Goal: Task Accomplishment & Management: Manage account settings

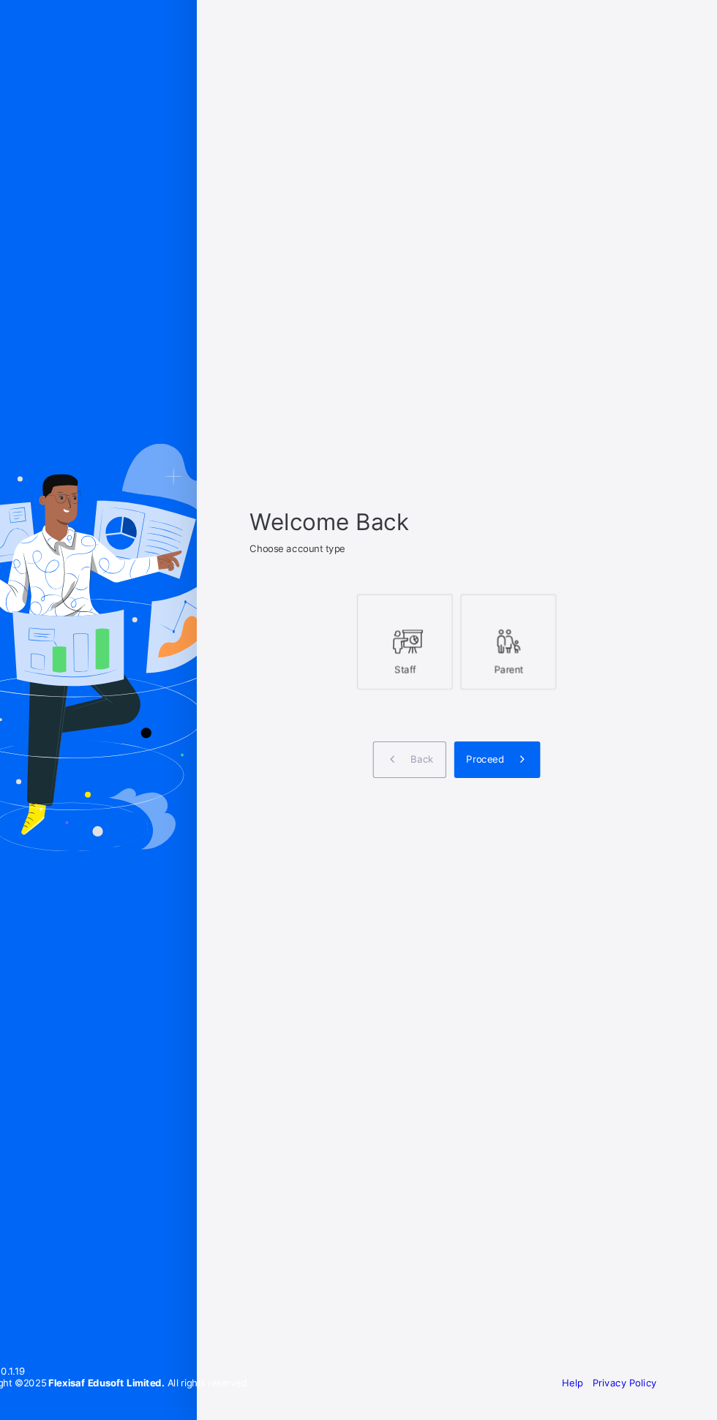
scroll to position [49, 0]
click at [445, 717] on icon at bounding box center [430, 704] width 31 height 26
click at [538, 829] on span at bounding box center [538, 813] width 34 height 34
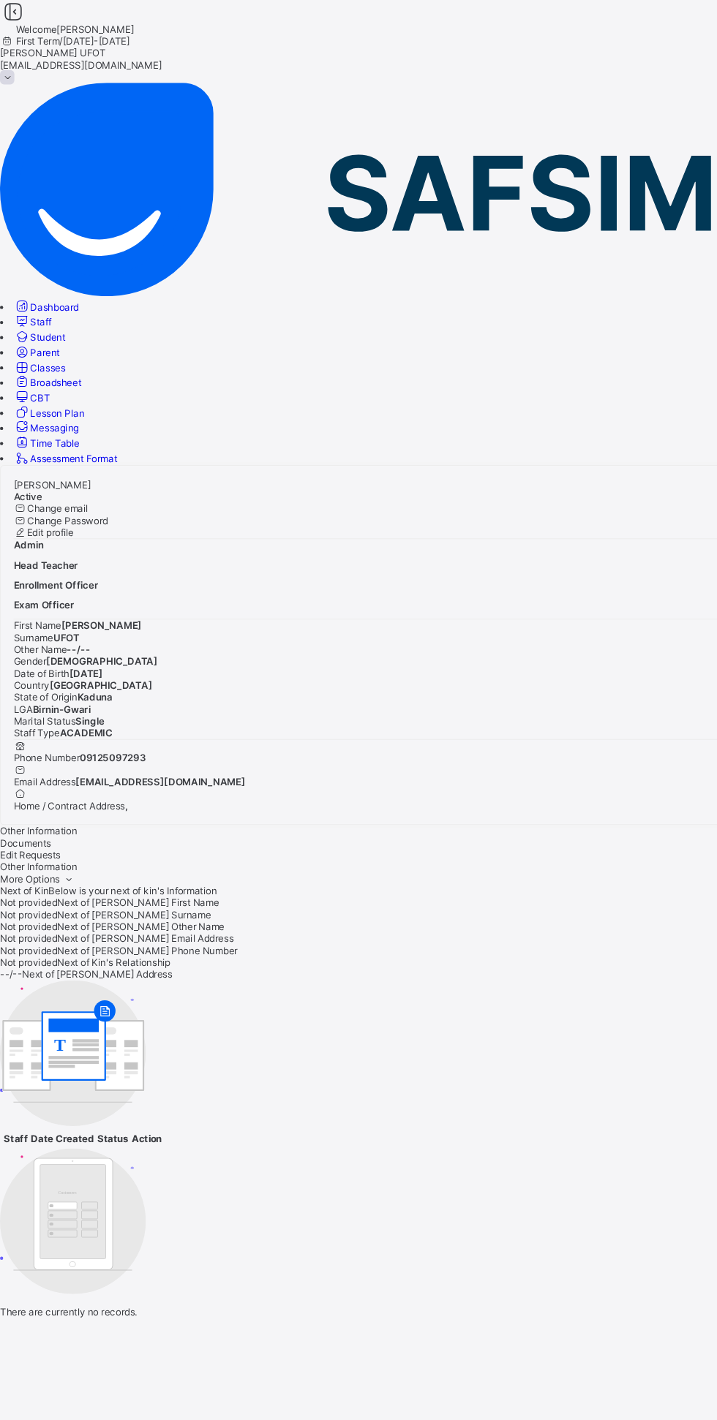
click at [67, 346] on link "Broadsheet" at bounding box center [43, 351] width 62 height 11
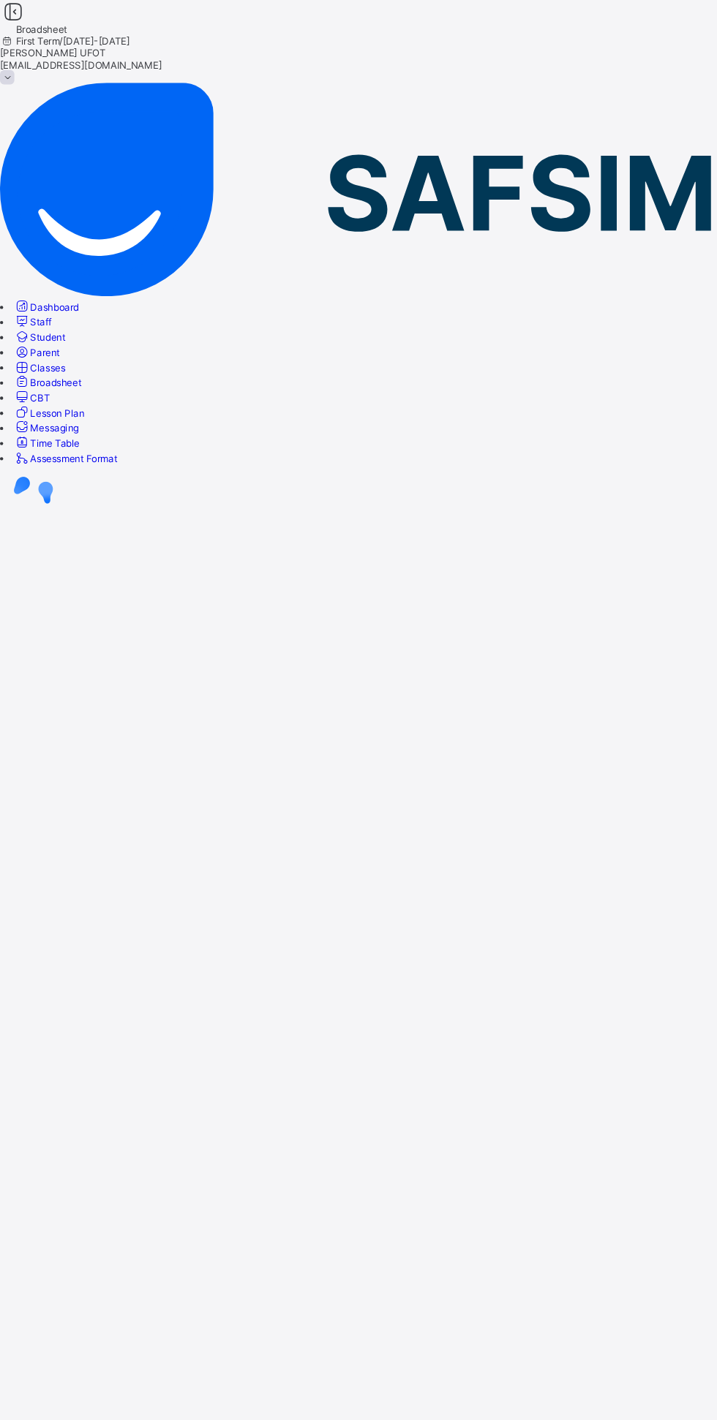
click at [60, 332] on span "Classes" at bounding box center [44, 337] width 32 height 11
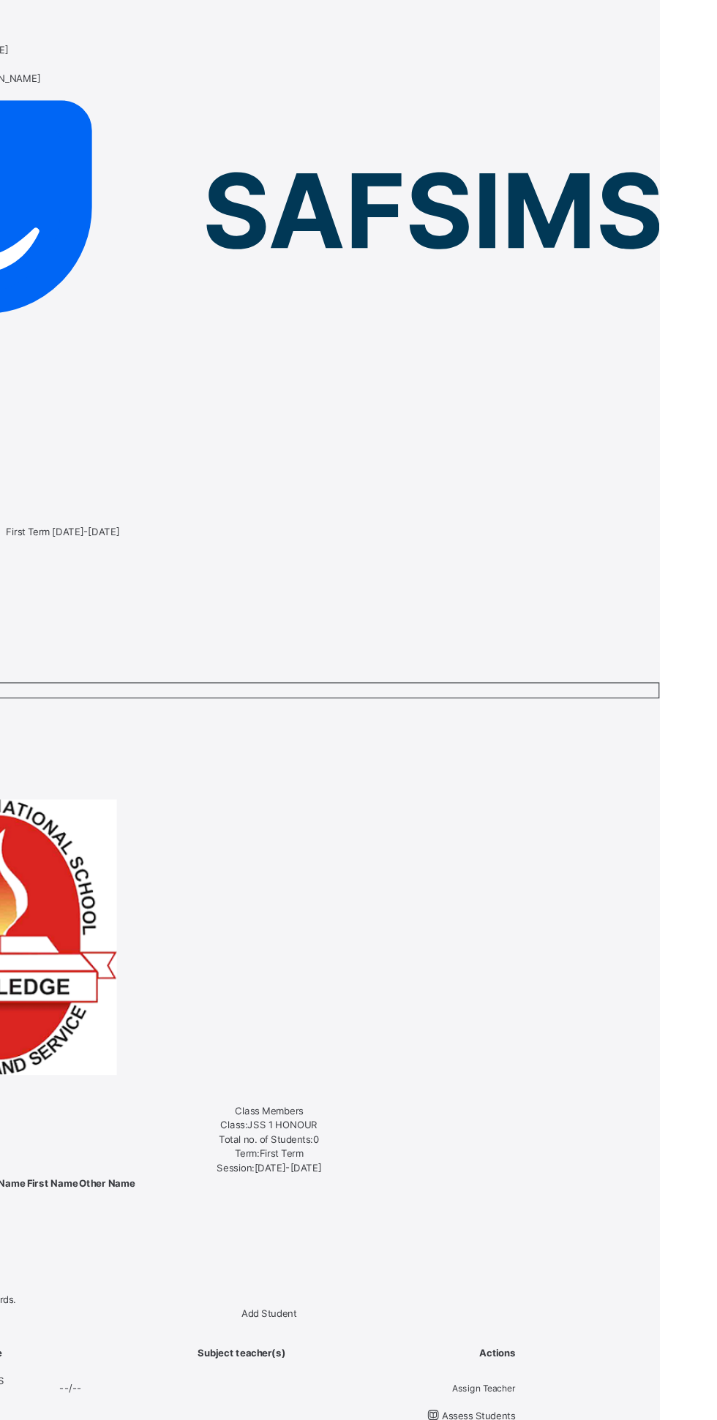
click at [36, 509] on span "Subjects" at bounding box center [18, 514] width 36 height 11
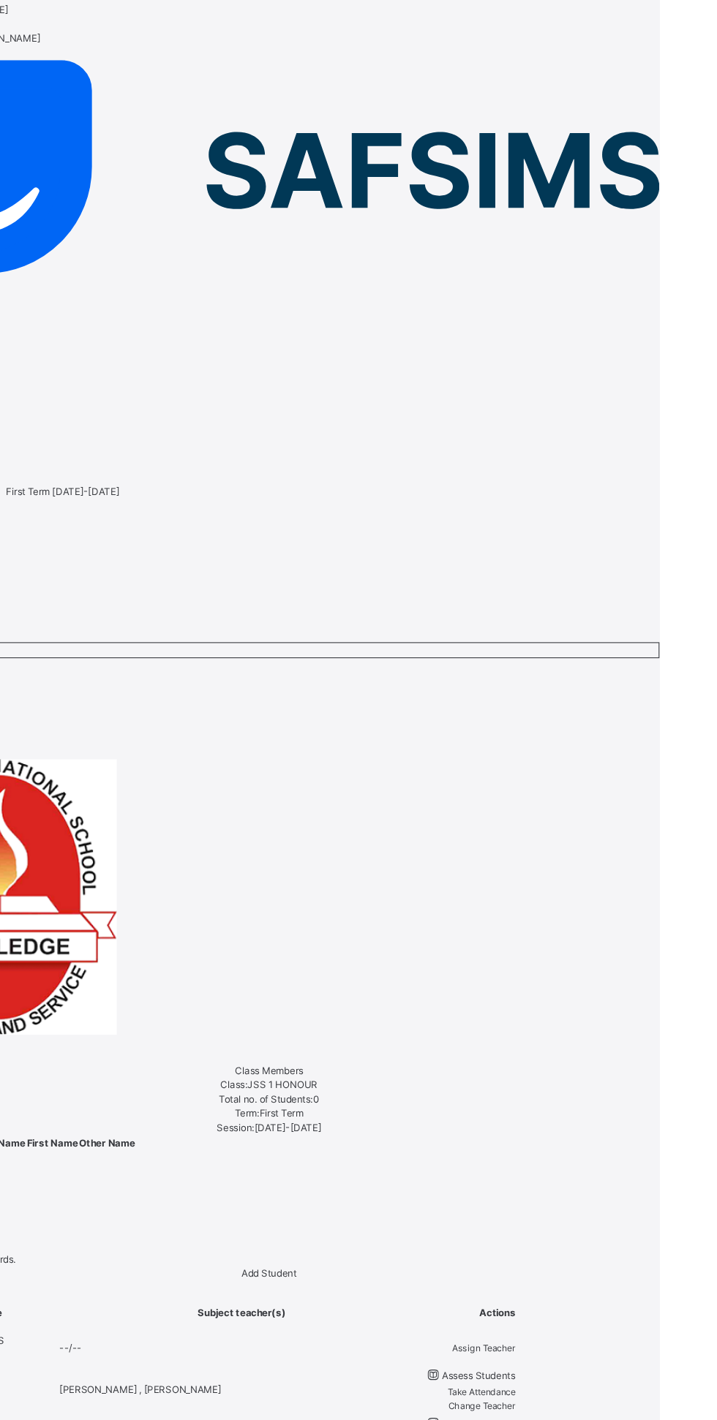
click at [63, 496] on span "Class Members" at bounding box center [31, 501] width 63 height 11
click at [48, 709] on span "Bulk upload" at bounding box center [24, 714] width 48 height 11
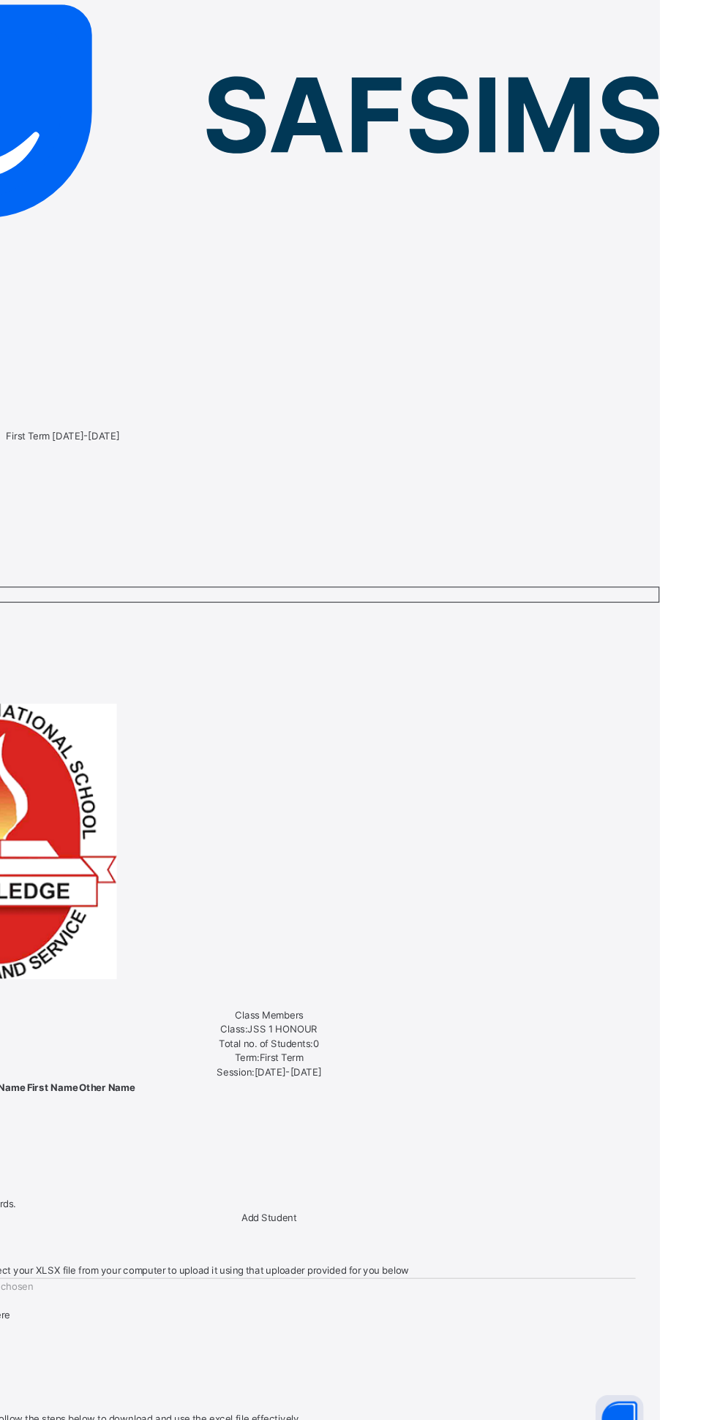
click at [105, 1419] on span "Download XLSX File" at bounding box center [63, 1443] width 83 height 11
